Goal: Use online tool/utility: Utilize a website feature to perform a specific function

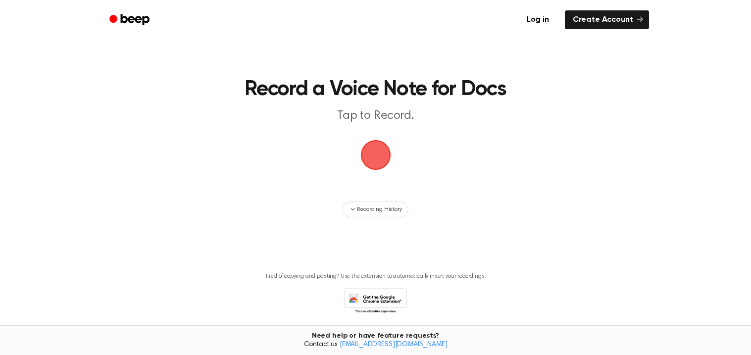
click at [370, 150] on span "button" at bounding box center [375, 155] width 43 height 43
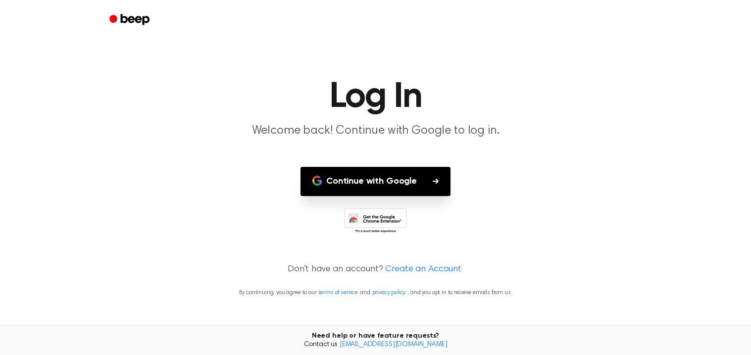
click at [364, 176] on button "Continue with Google" at bounding box center [375, 181] width 150 height 29
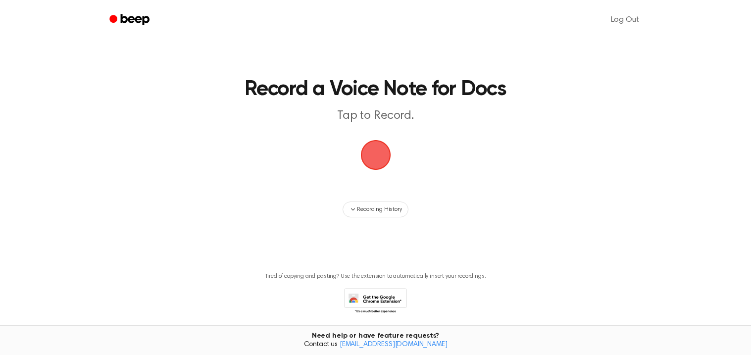
click at [364, 175] on span "button" at bounding box center [376, 155] width 40 height 40
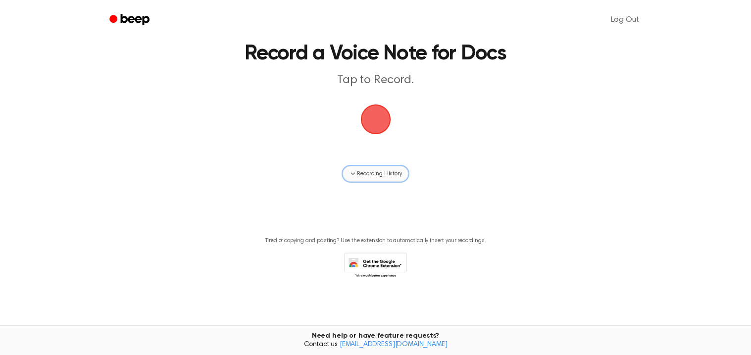
click at [373, 175] on span "Recording History" at bounding box center [379, 173] width 45 height 9
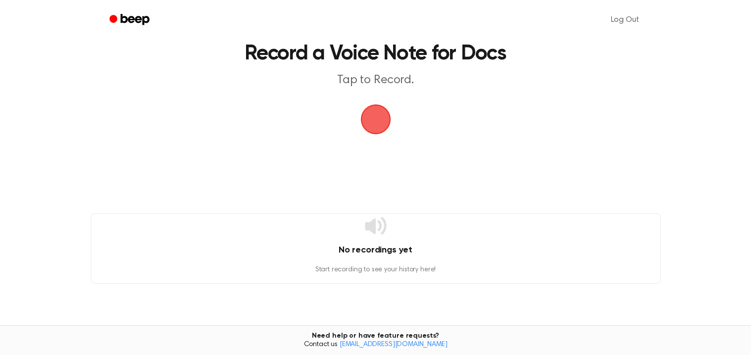
click at [366, 223] on icon at bounding box center [375, 225] width 21 height 17
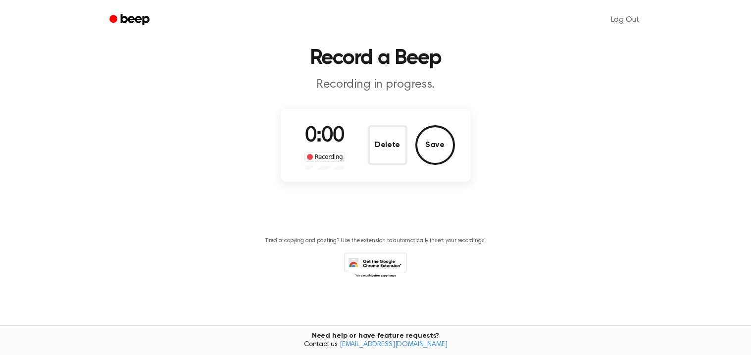
scroll to position [0, 0]
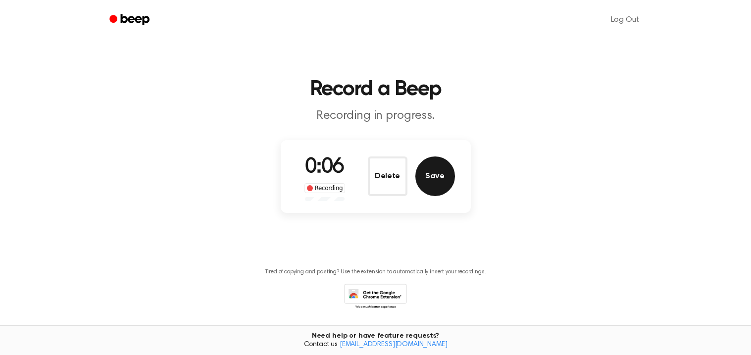
click at [425, 176] on button "Save" at bounding box center [435, 176] width 40 height 40
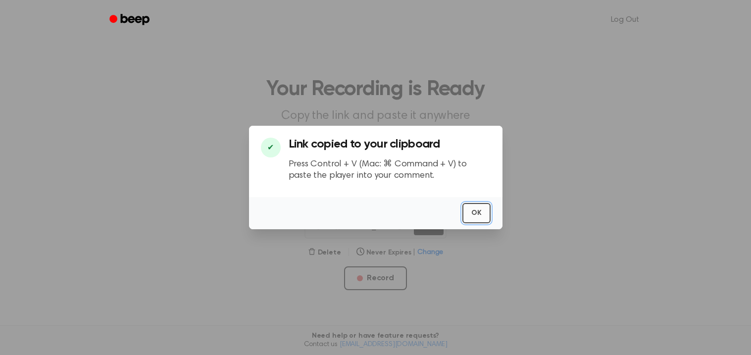
click at [471, 209] on button "OK" at bounding box center [476, 213] width 28 height 20
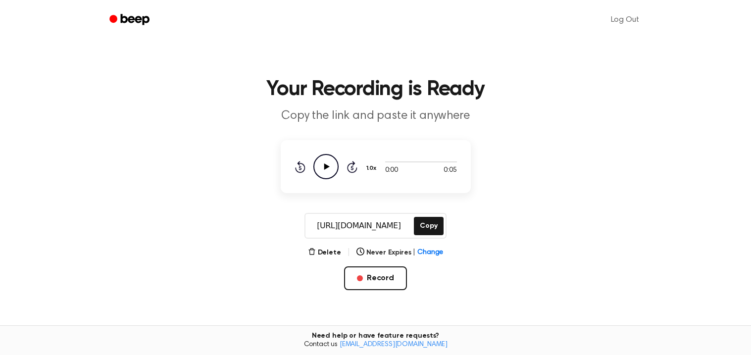
click at [320, 160] on icon "Play Audio" at bounding box center [325, 166] width 25 height 25
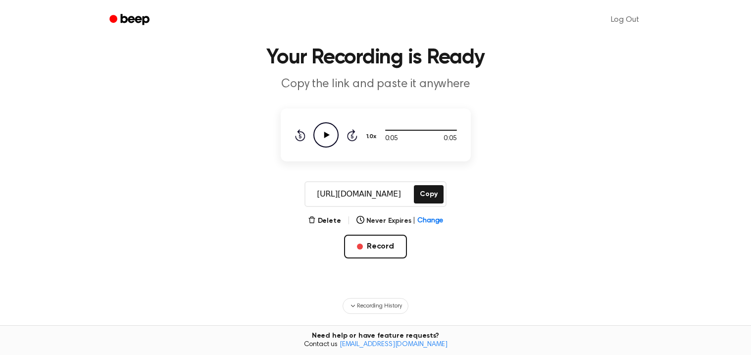
scroll to position [38, 0]
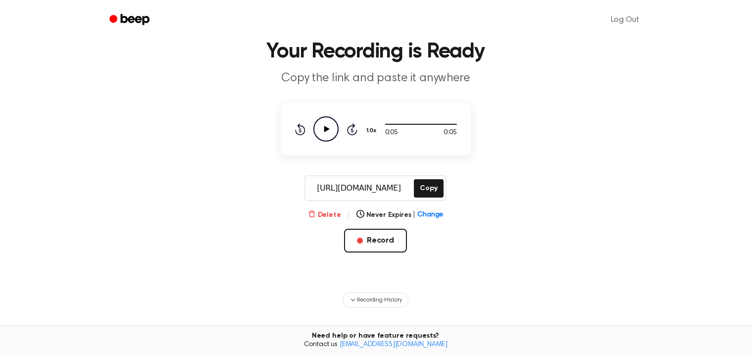
click at [339, 210] on button "Delete" at bounding box center [324, 215] width 33 height 10
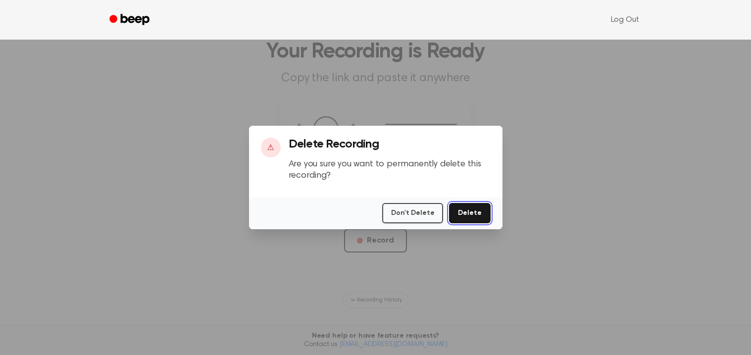
click at [467, 219] on button "Delete" at bounding box center [469, 213] width 41 height 20
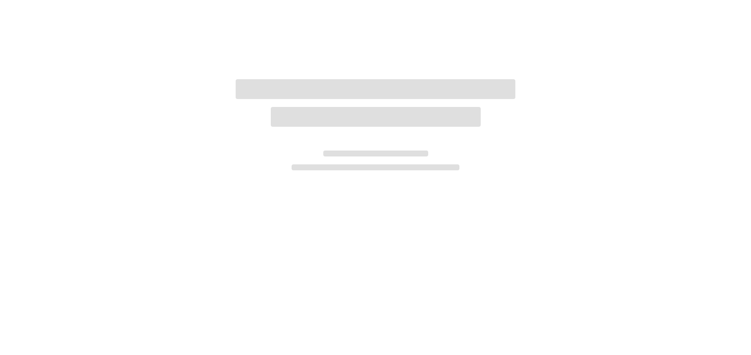
scroll to position [36, 0]
